Goal: Find specific page/section: Find specific page/section

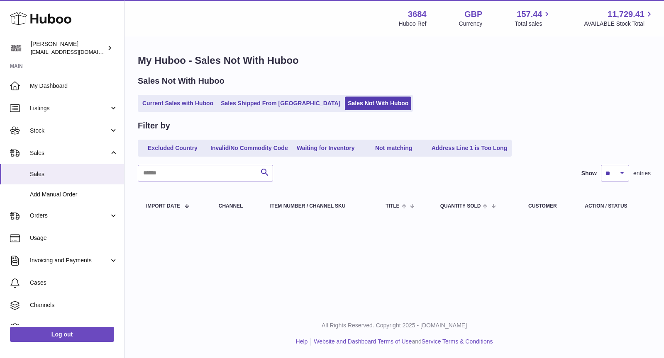
click at [171, 109] on link "Current Sales with Huboo" at bounding box center [177, 104] width 77 height 14
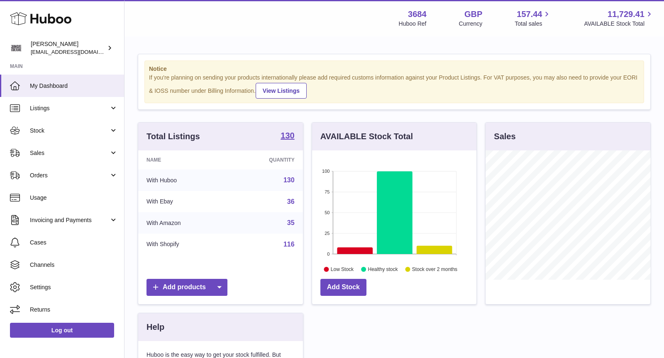
scroll to position [129, 165]
click at [73, 148] on link "Sales" at bounding box center [62, 153] width 124 height 22
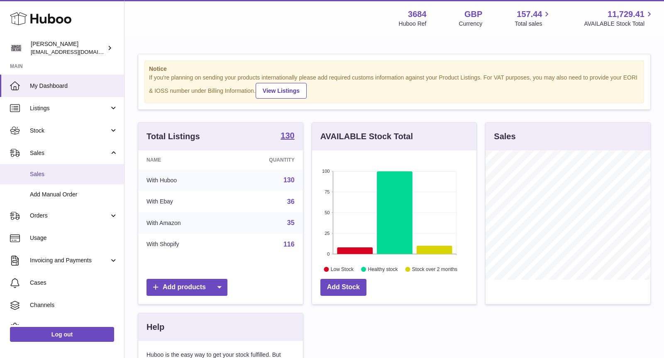
click at [69, 173] on span "Sales" at bounding box center [74, 174] width 88 height 8
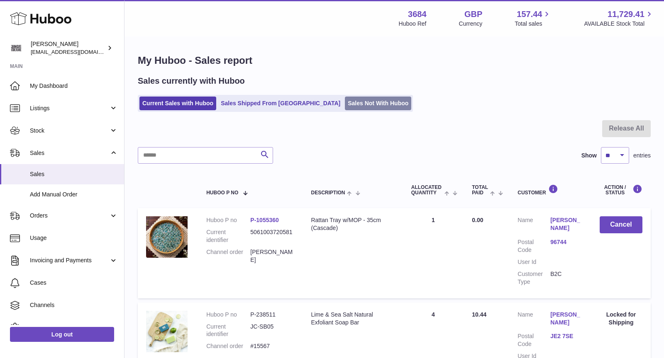
click at [349, 102] on link "Sales Not With Huboo" at bounding box center [378, 104] width 66 height 14
